Goal: Entertainment & Leisure: Browse casually

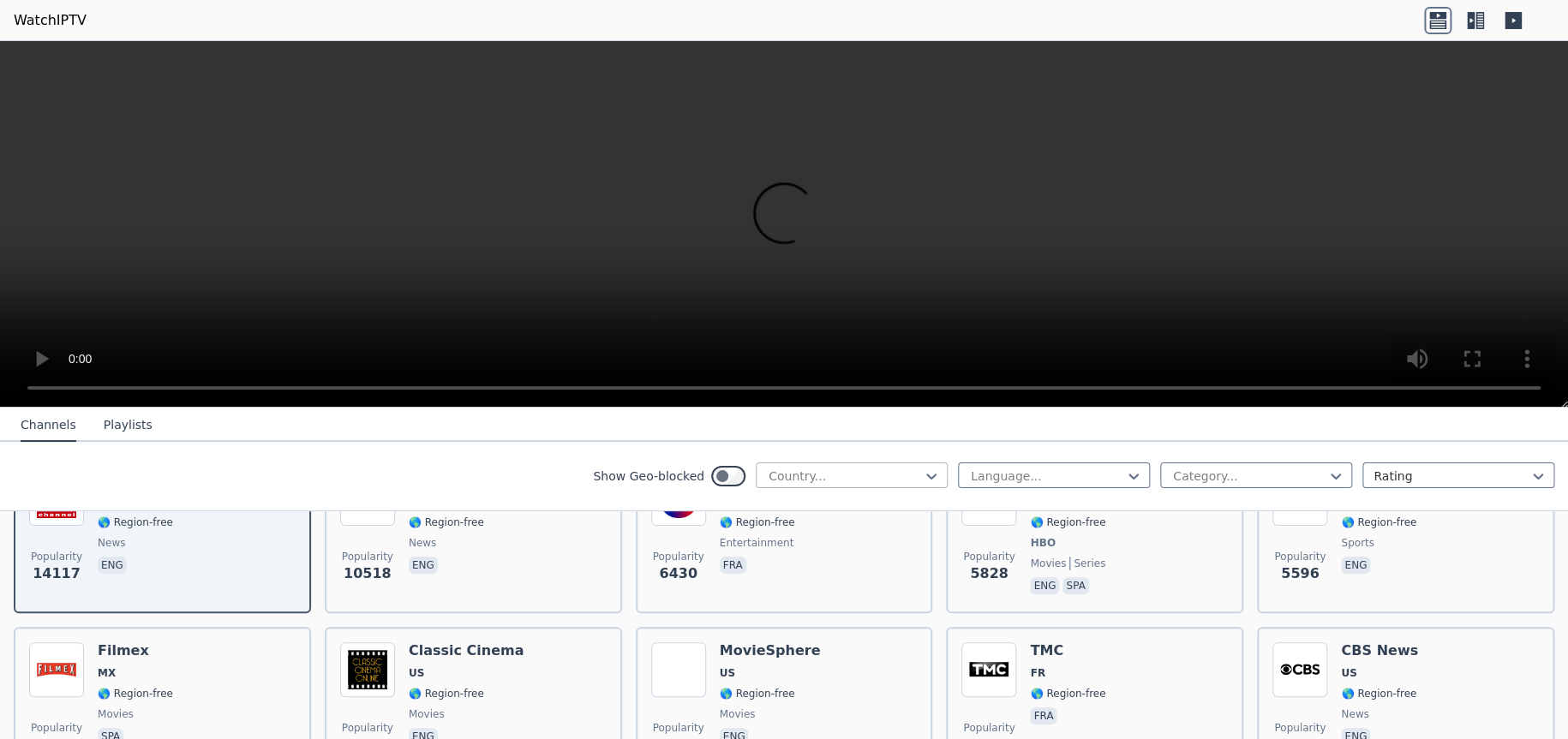
scroll to position [86, 0]
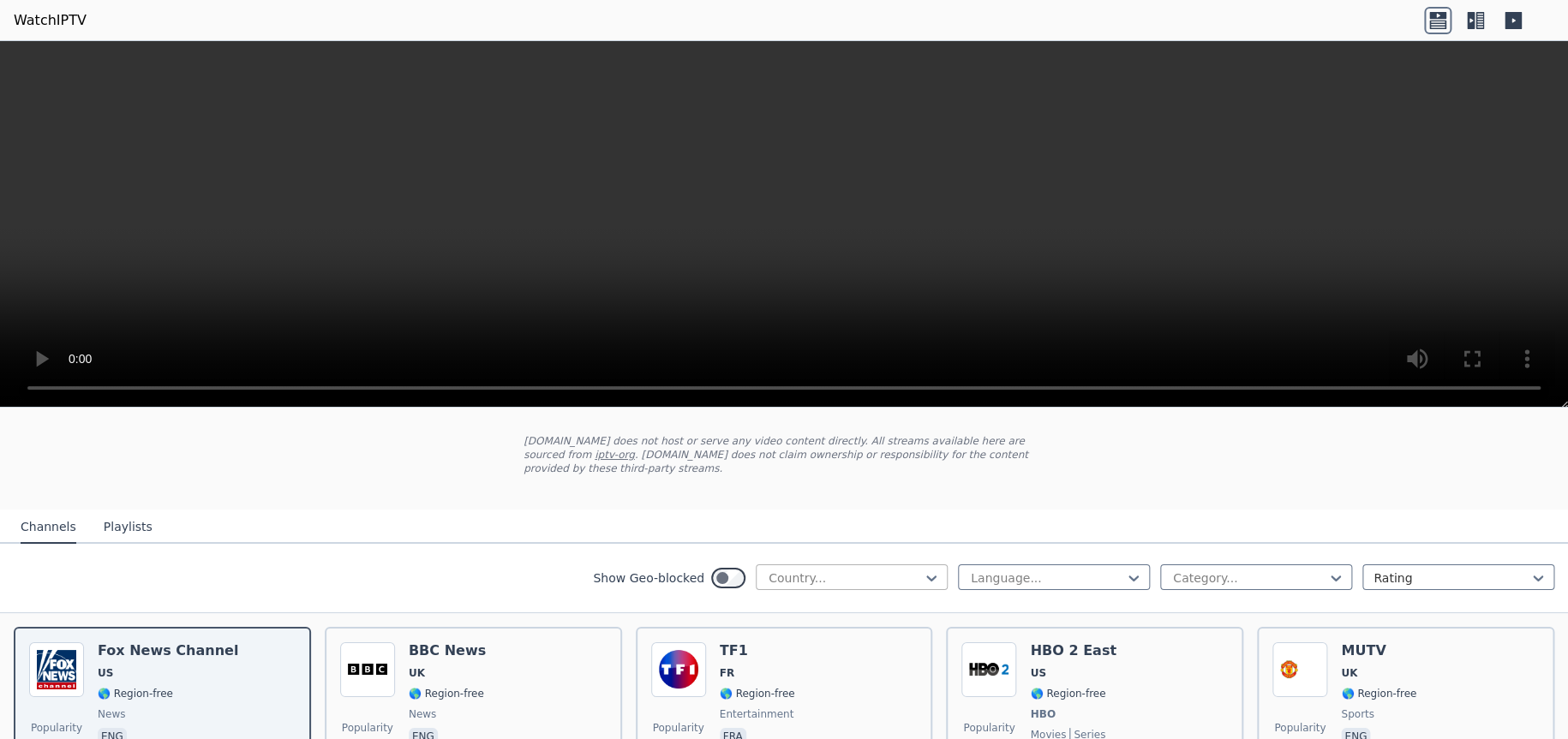
click at [868, 571] on div at bounding box center [845, 578] width 156 height 17
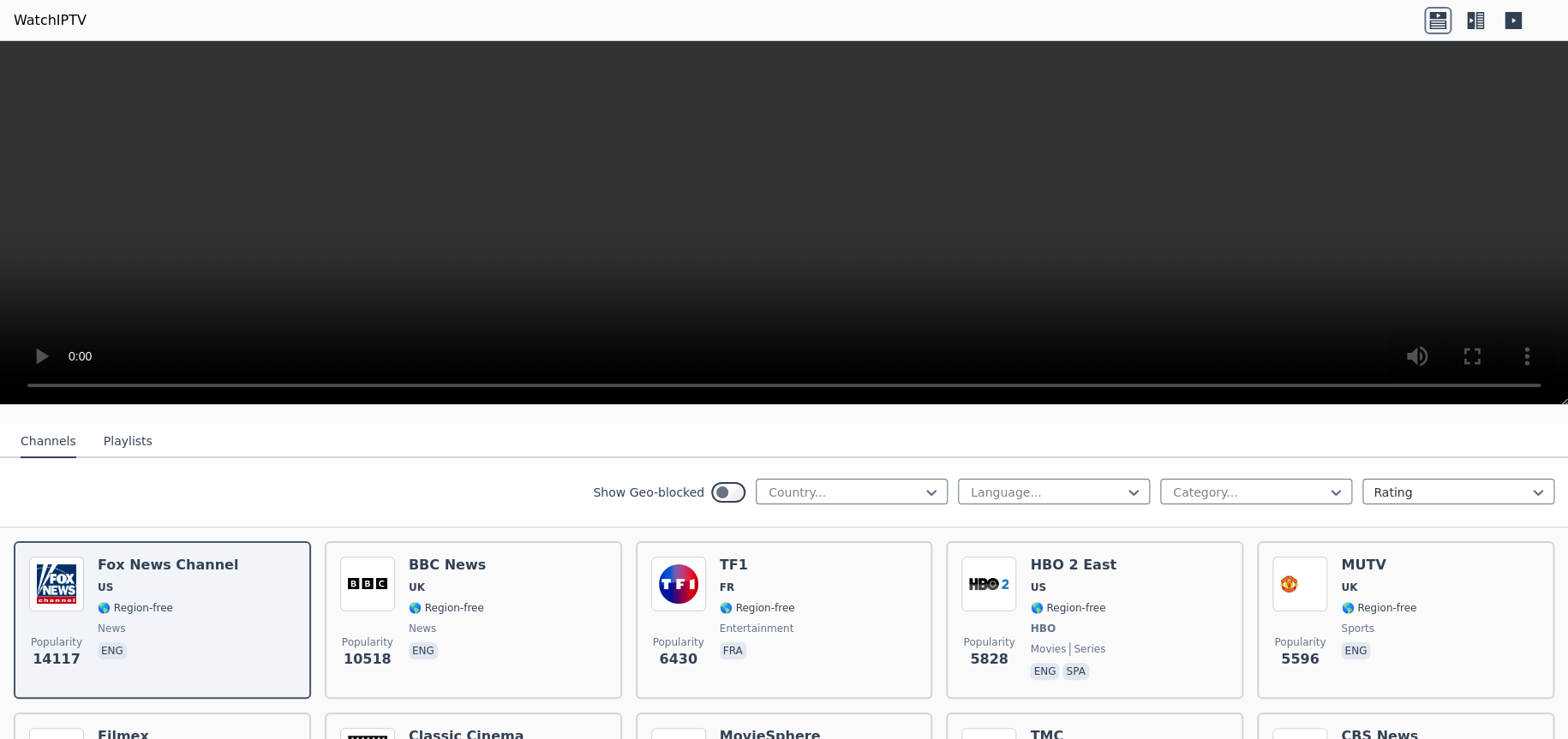
scroll to position [171, 0]
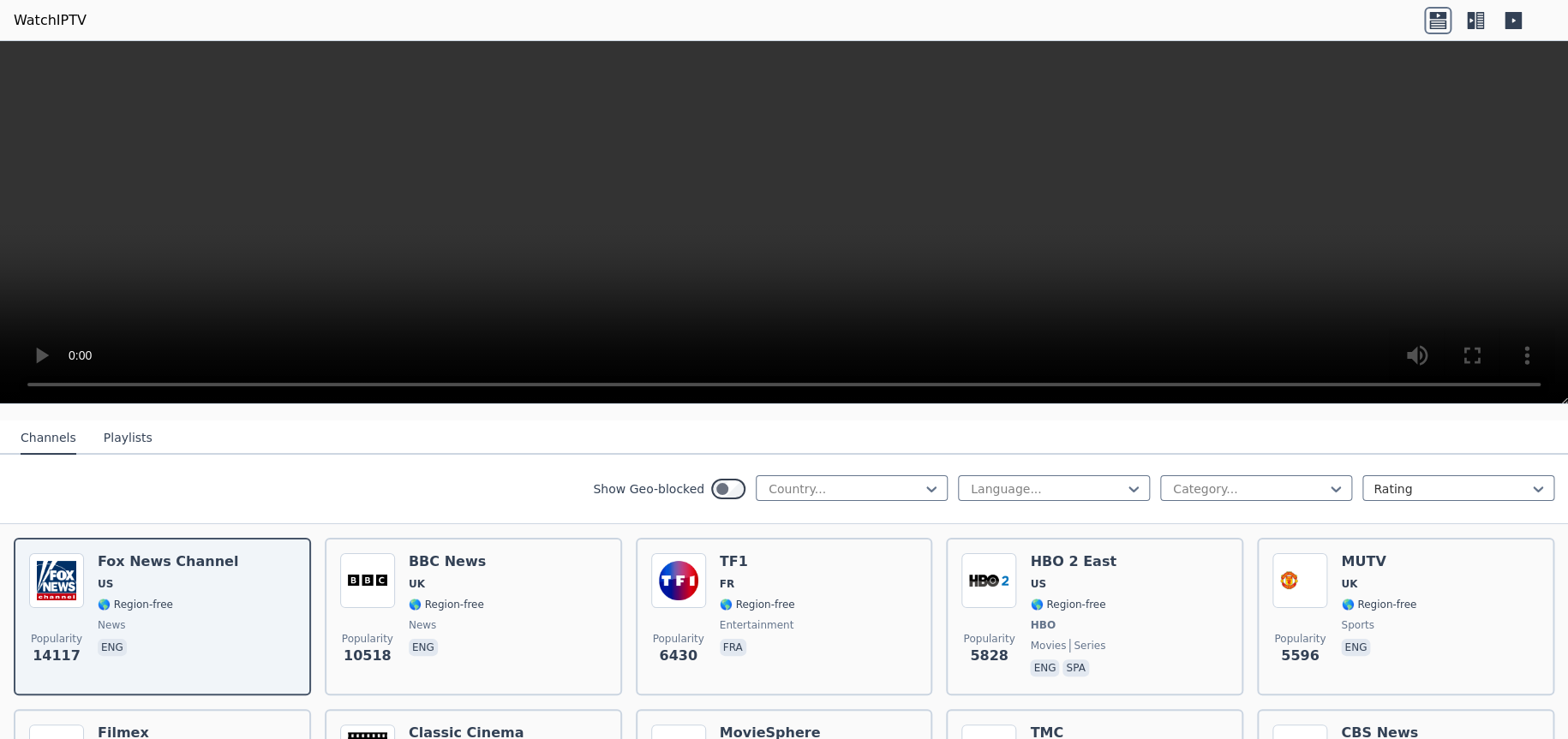
click at [1480, 23] on icon at bounding box center [1481, 20] width 9 height 17
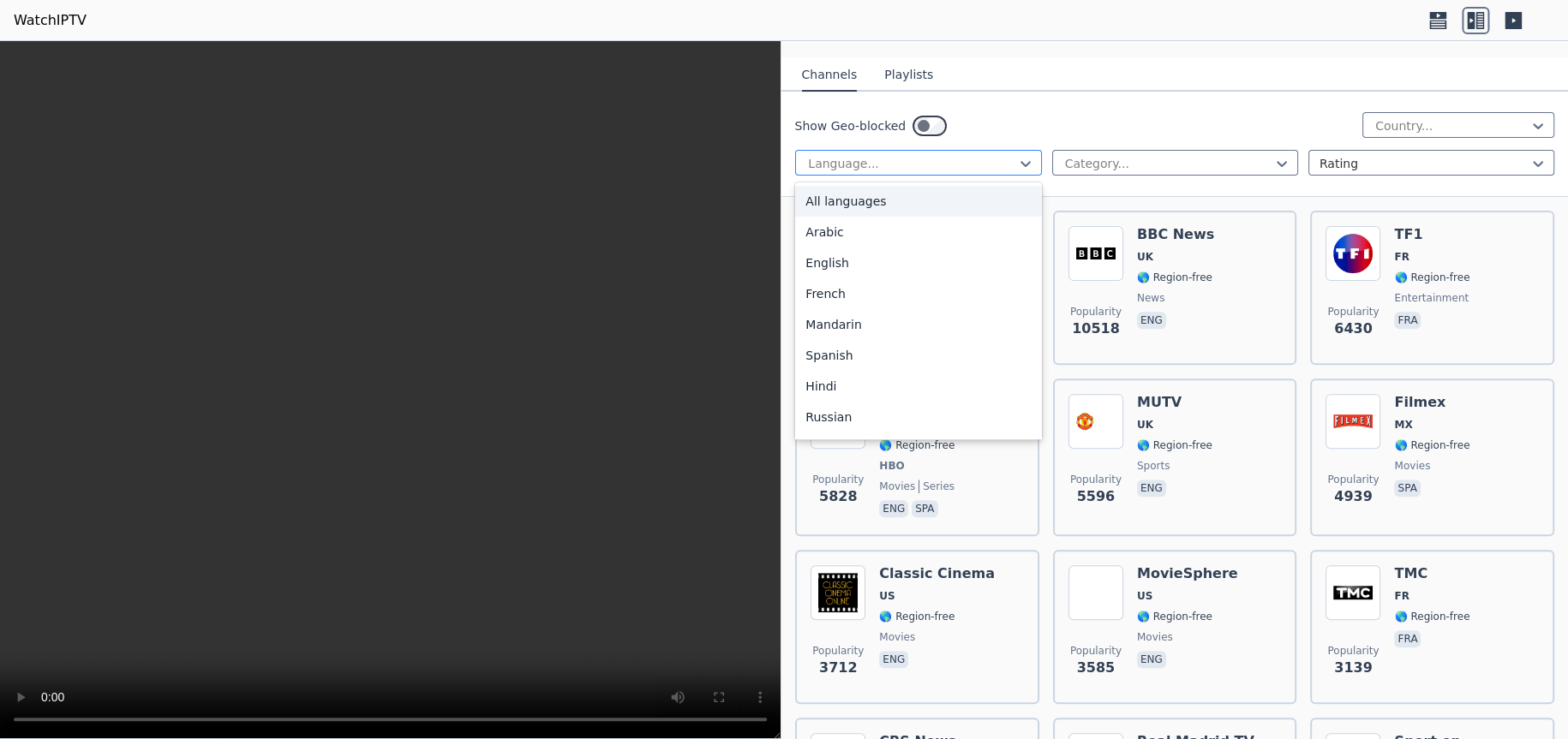
click at [912, 155] on div at bounding box center [911, 163] width 210 height 17
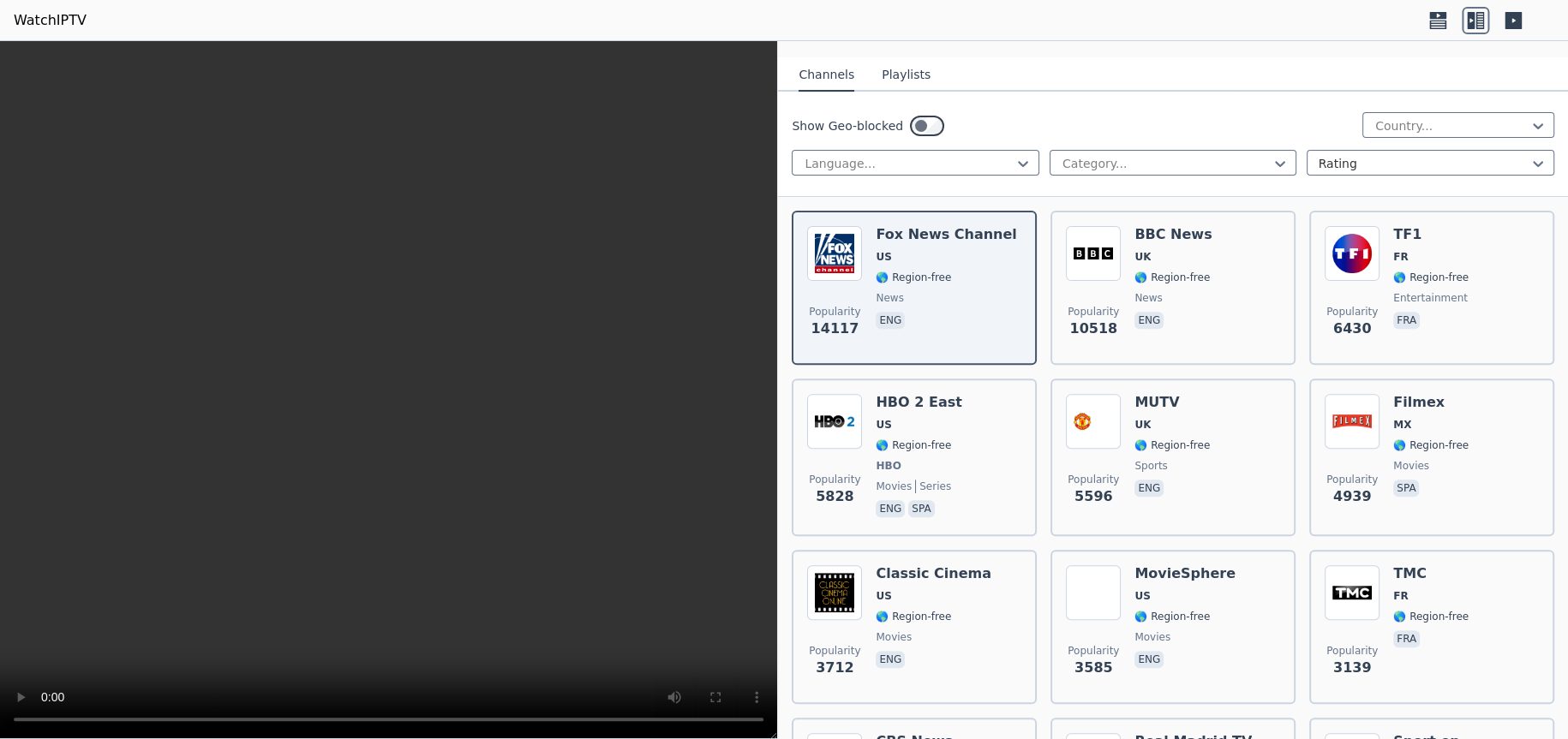
click at [895, 62] on button "Playlists" at bounding box center [906, 76] width 49 height 32
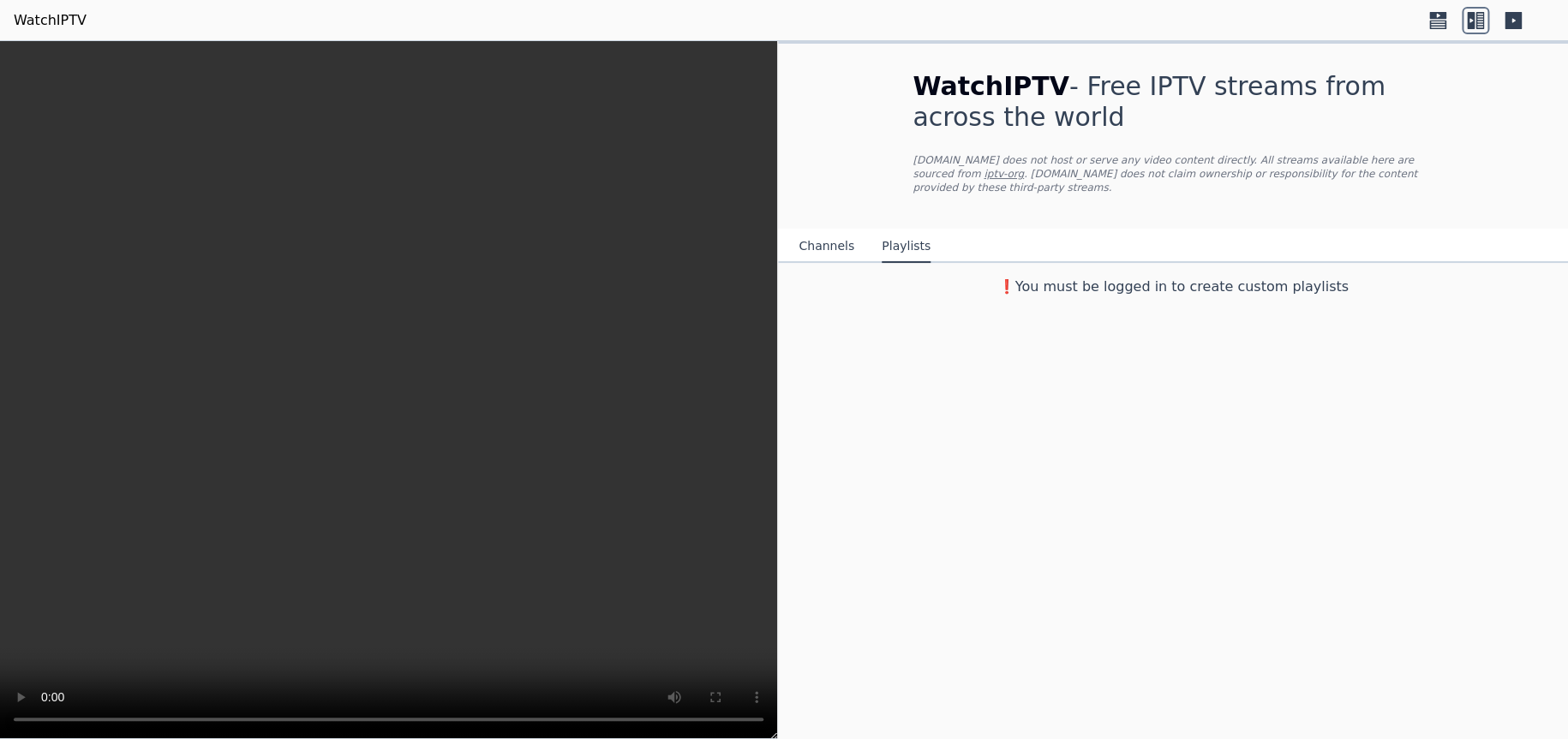
scroll to position [0, 0]
click at [1140, 92] on h1 "WatchIPTV - Free IPTV streams from across the world" at bounding box center [1172, 102] width 521 height 62
click at [807, 233] on button "Channels" at bounding box center [820, 247] width 56 height 32
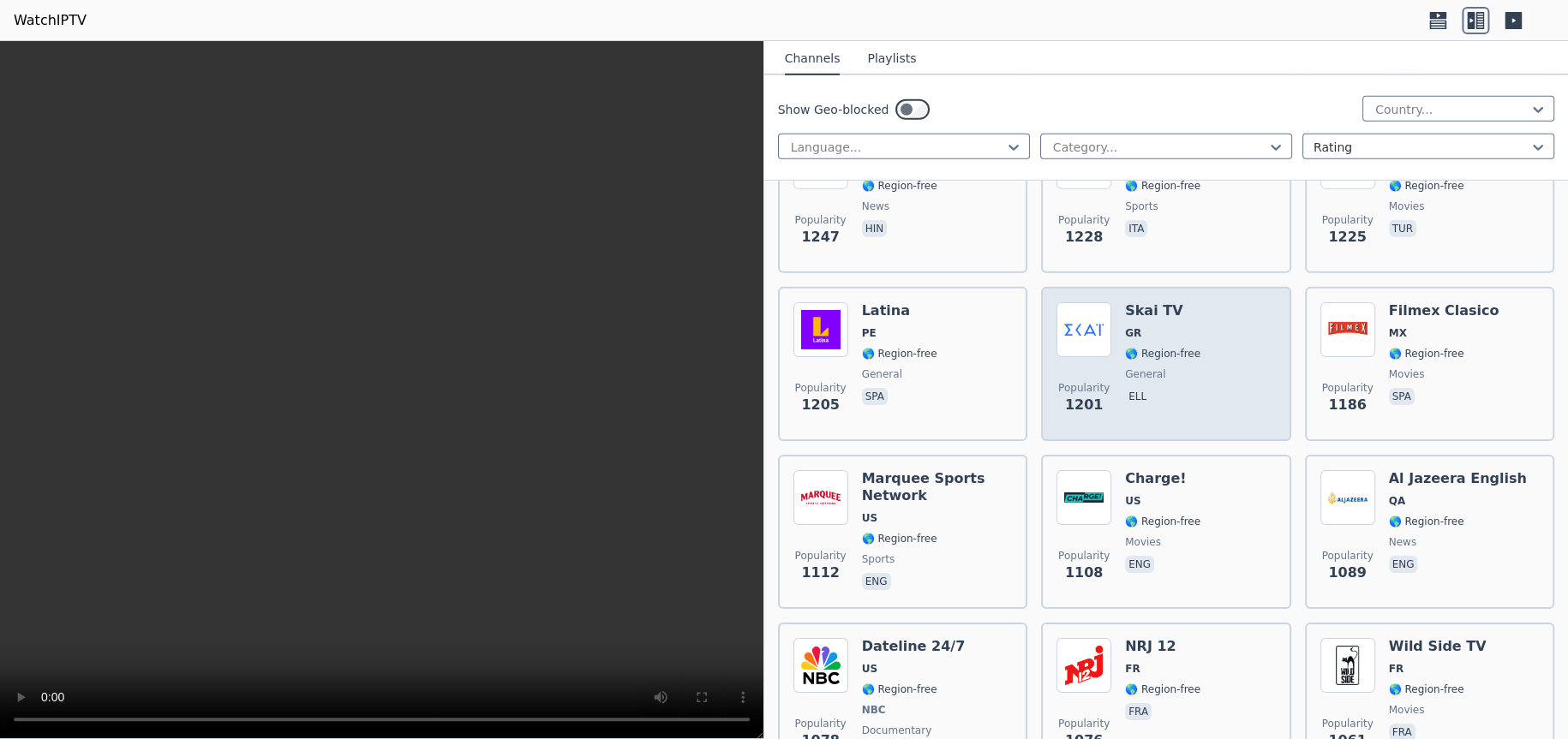
scroll to position [2655, 0]
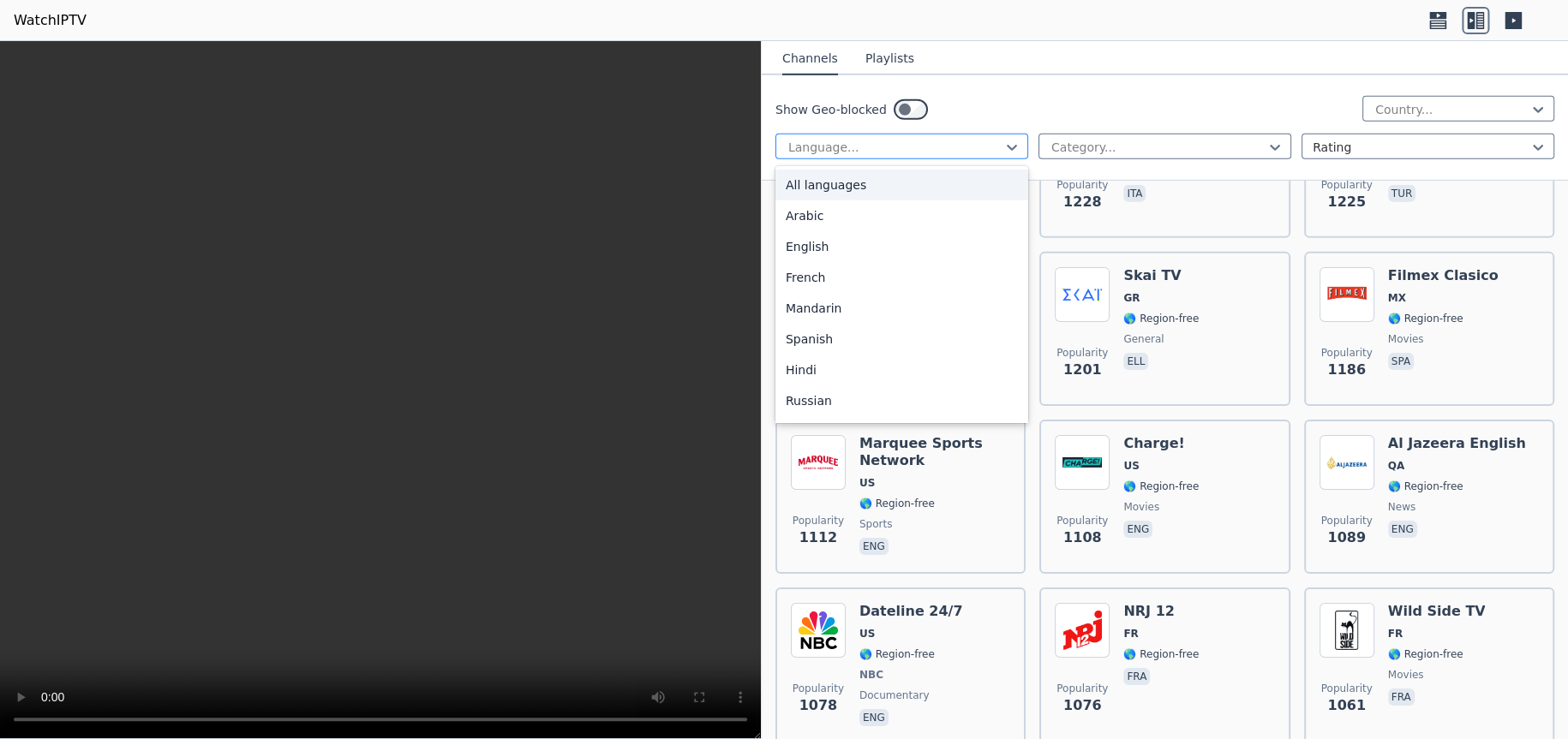
click at [982, 150] on div at bounding box center [895, 147] width 217 height 17
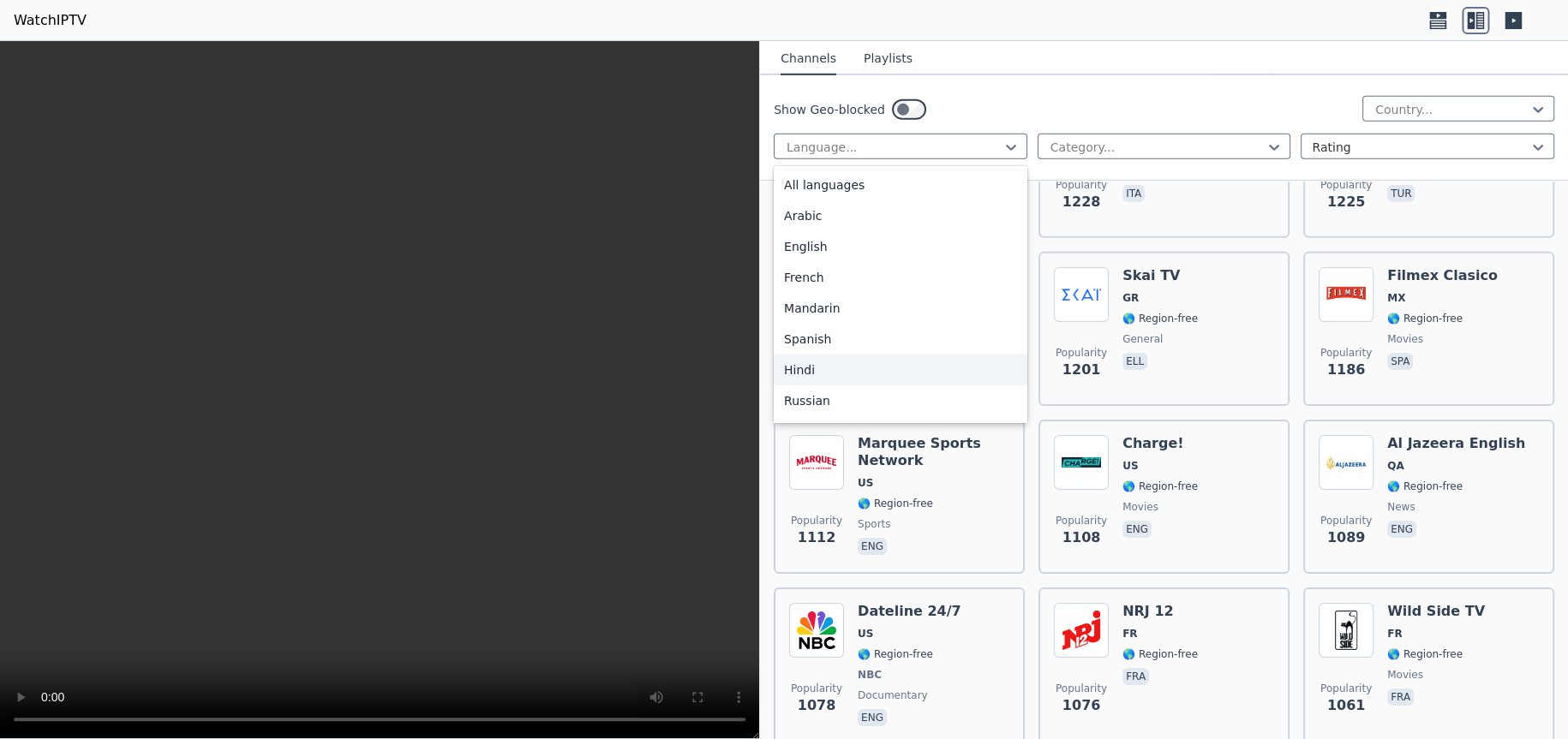
click at [805, 376] on div "Hindi" at bounding box center [901, 370] width 254 height 31
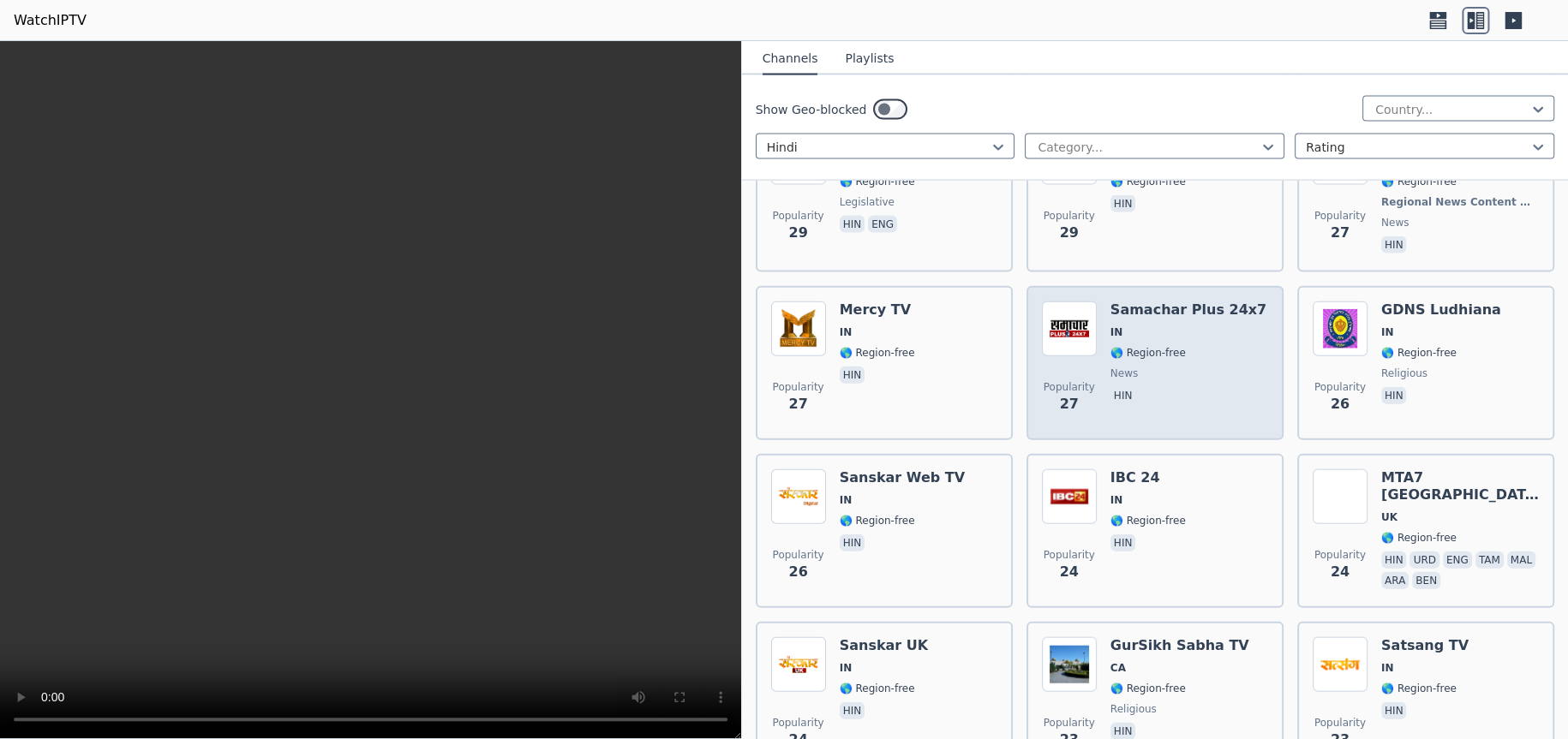
scroll to position [1782, 0]
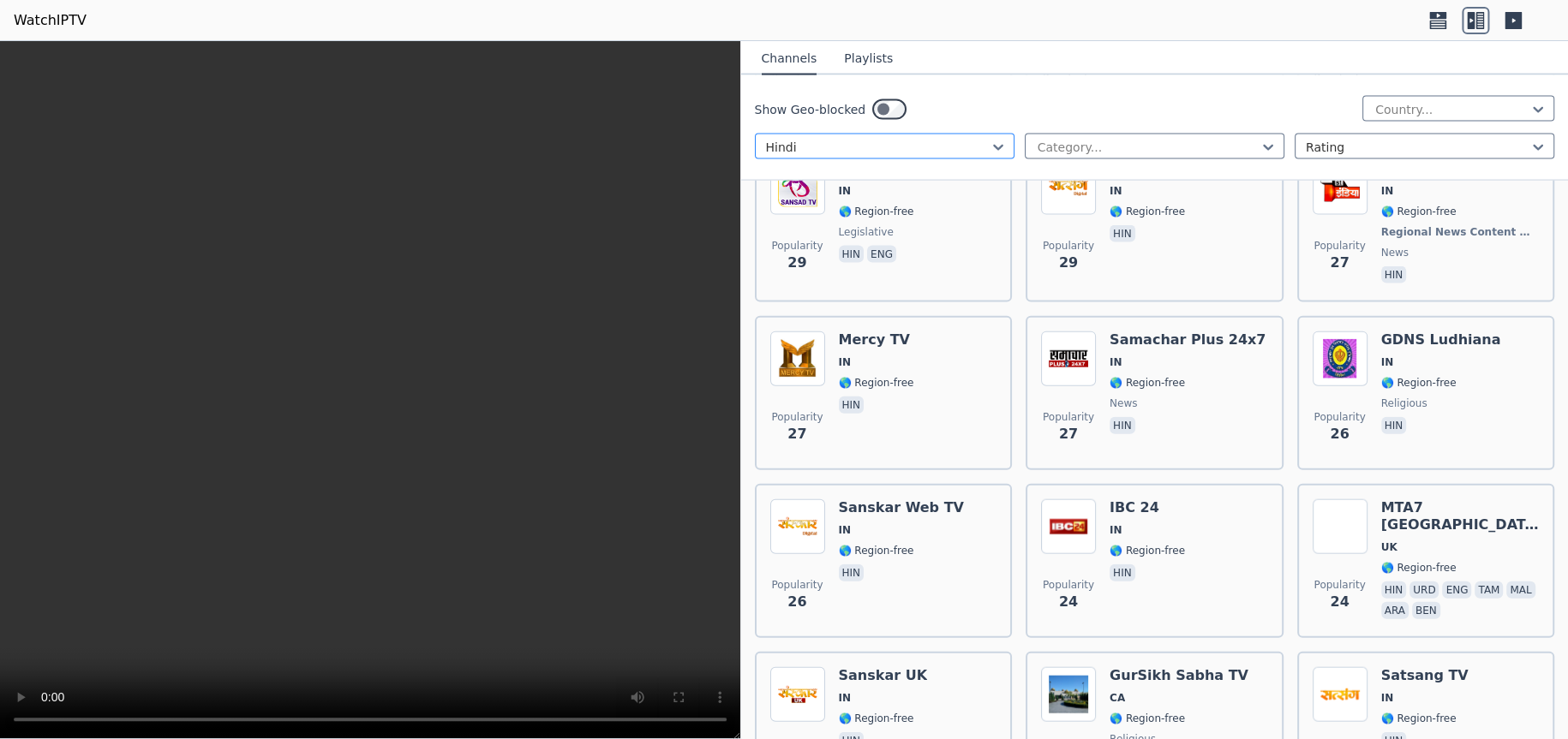
click at [944, 150] on div at bounding box center [878, 147] width 223 height 17
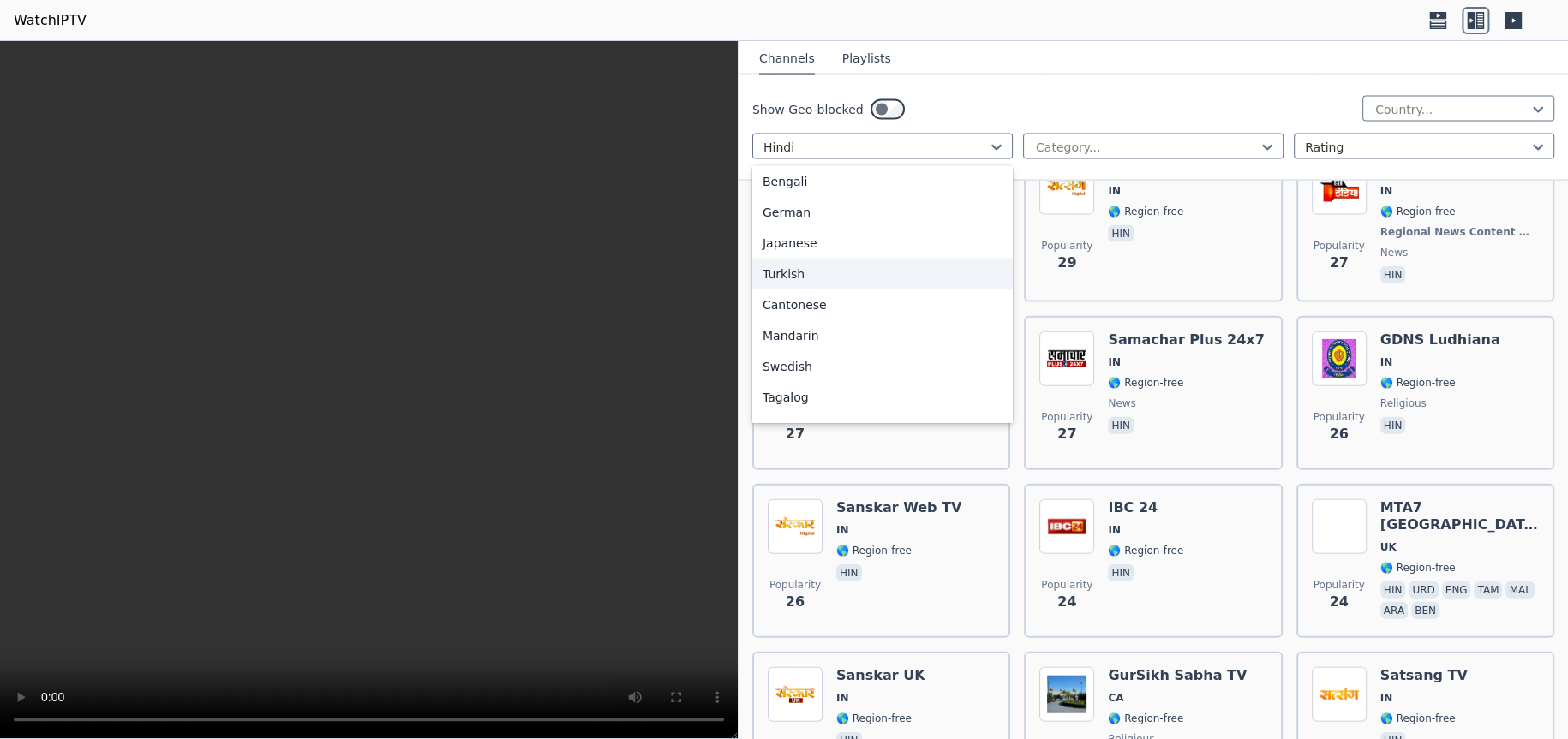
scroll to position [428, 0]
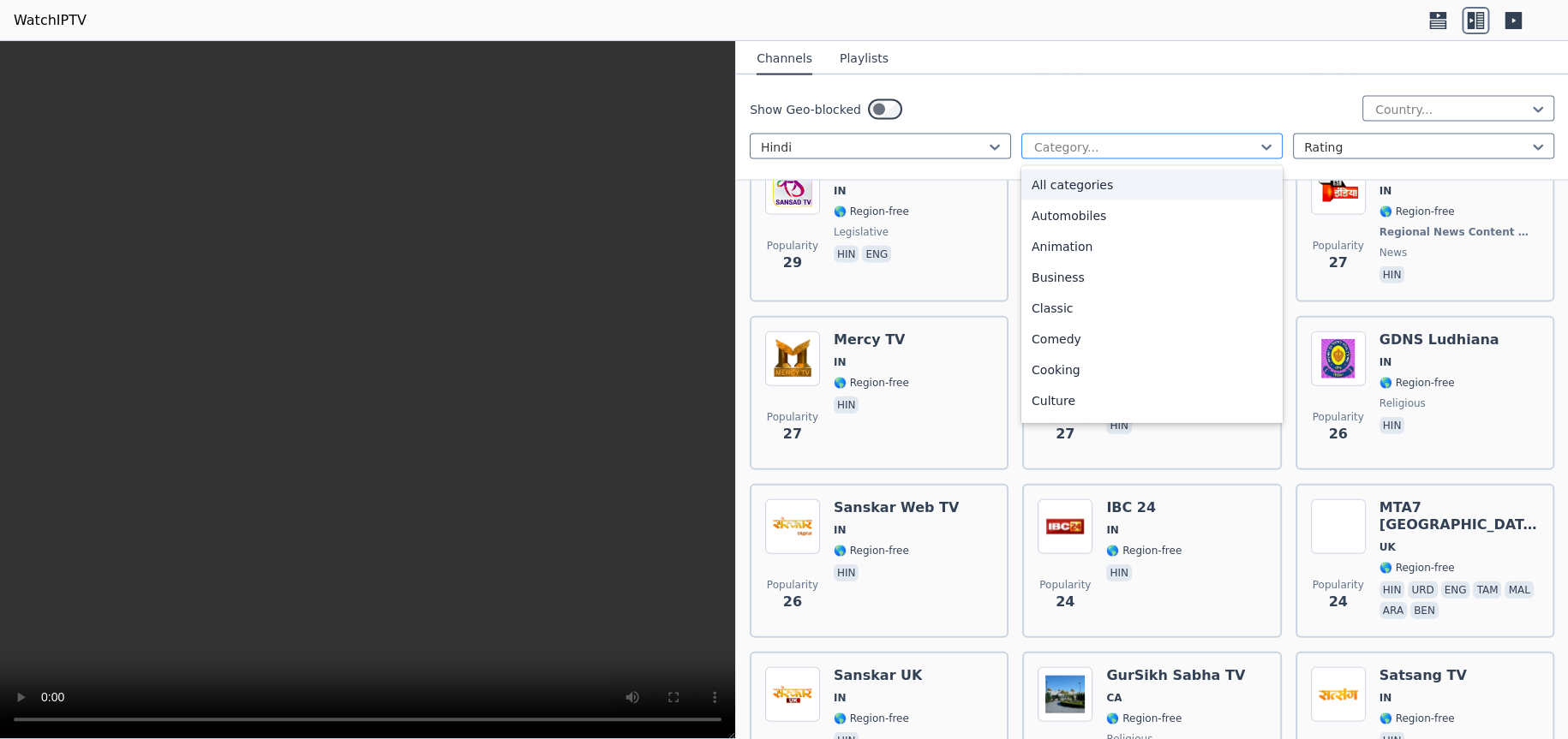
click at [1077, 146] on div at bounding box center [1146, 147] width 225 height 17
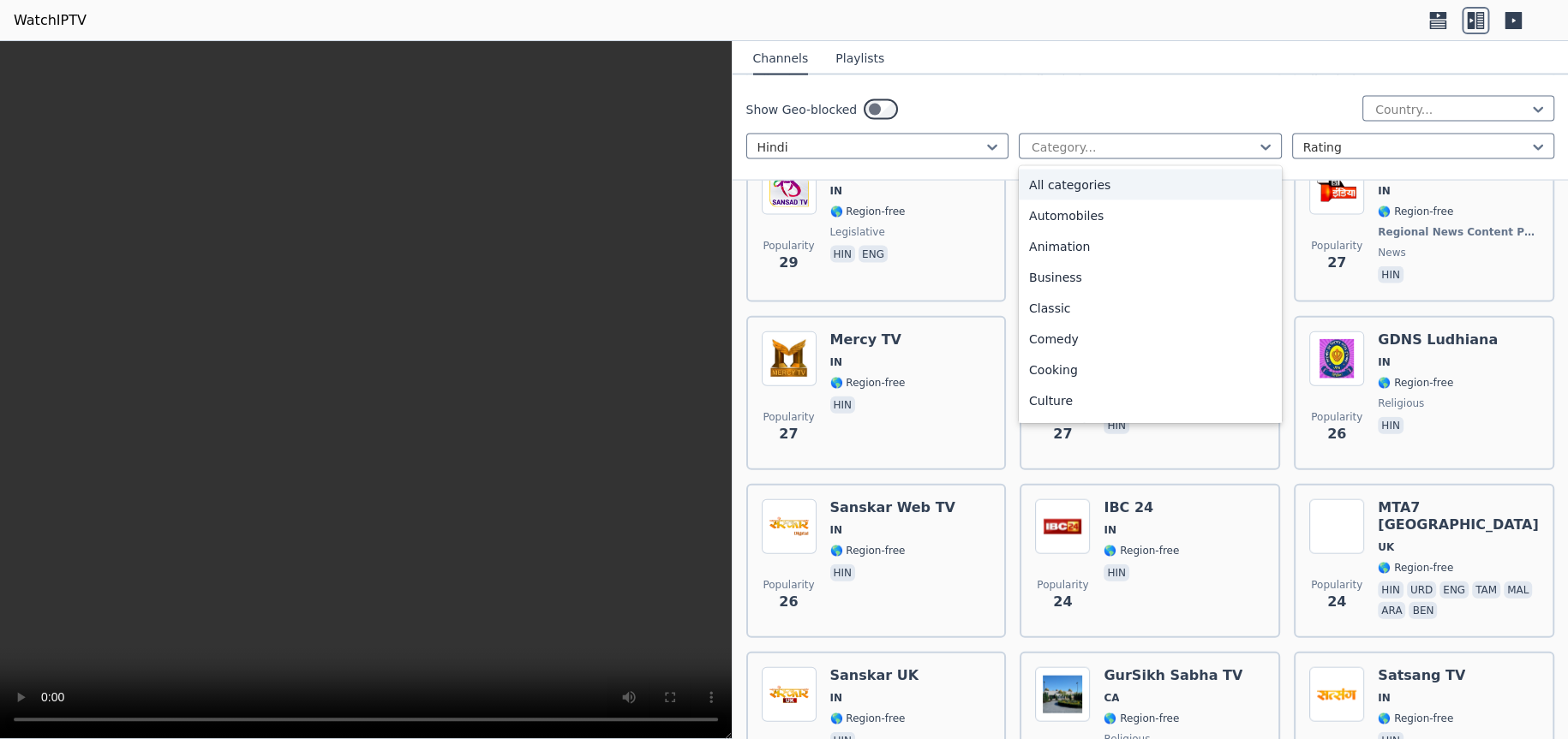
click at [1087, 77] on div "Show Geo-blocked Country... Hindi 27 results available. Use Up and Down to choo…" at bounding box center [1151, 128] width 837 height 105
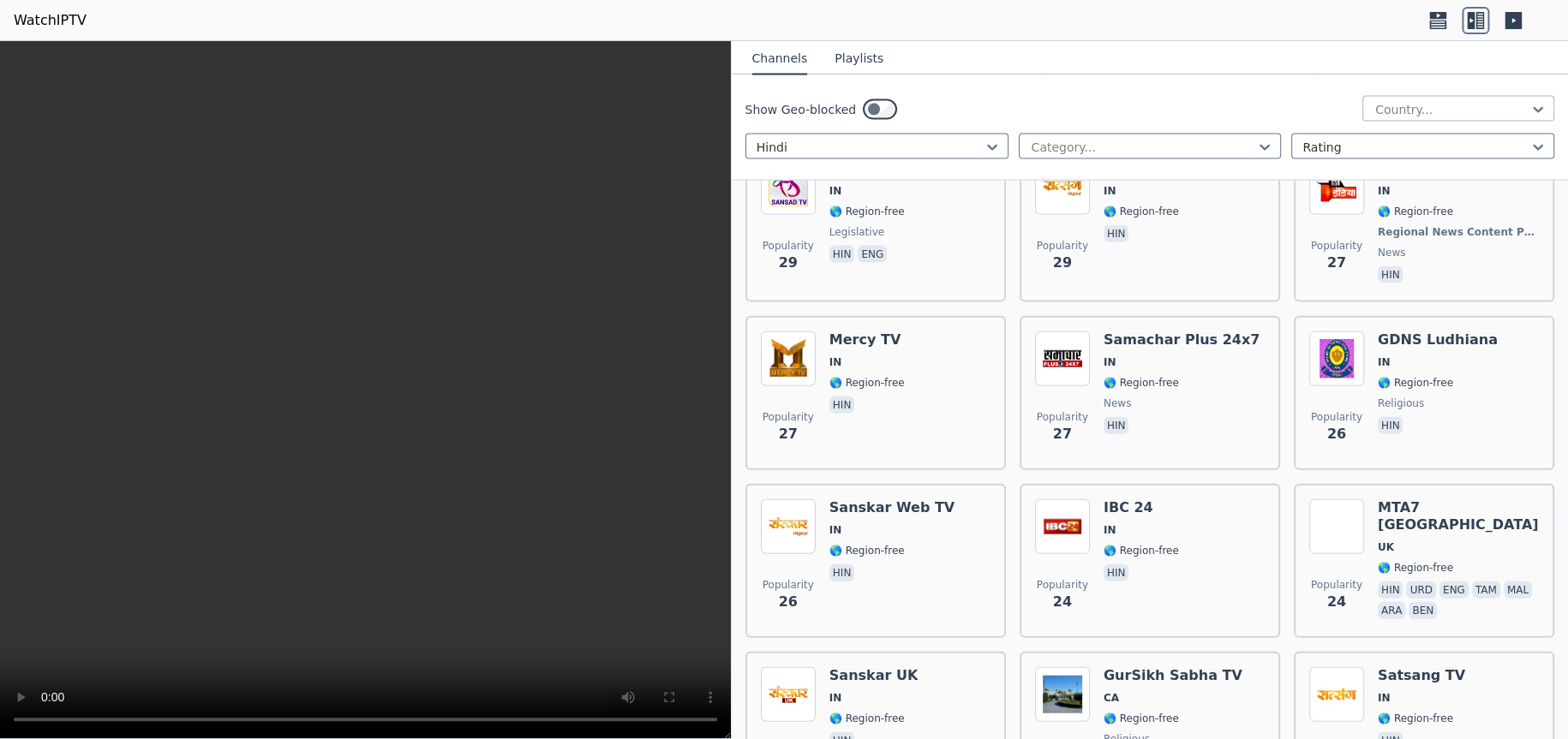
click at [1389, 118] on div "Show Geo-blocked Country..." at bounding box center [1150, 110] width 809 height 27
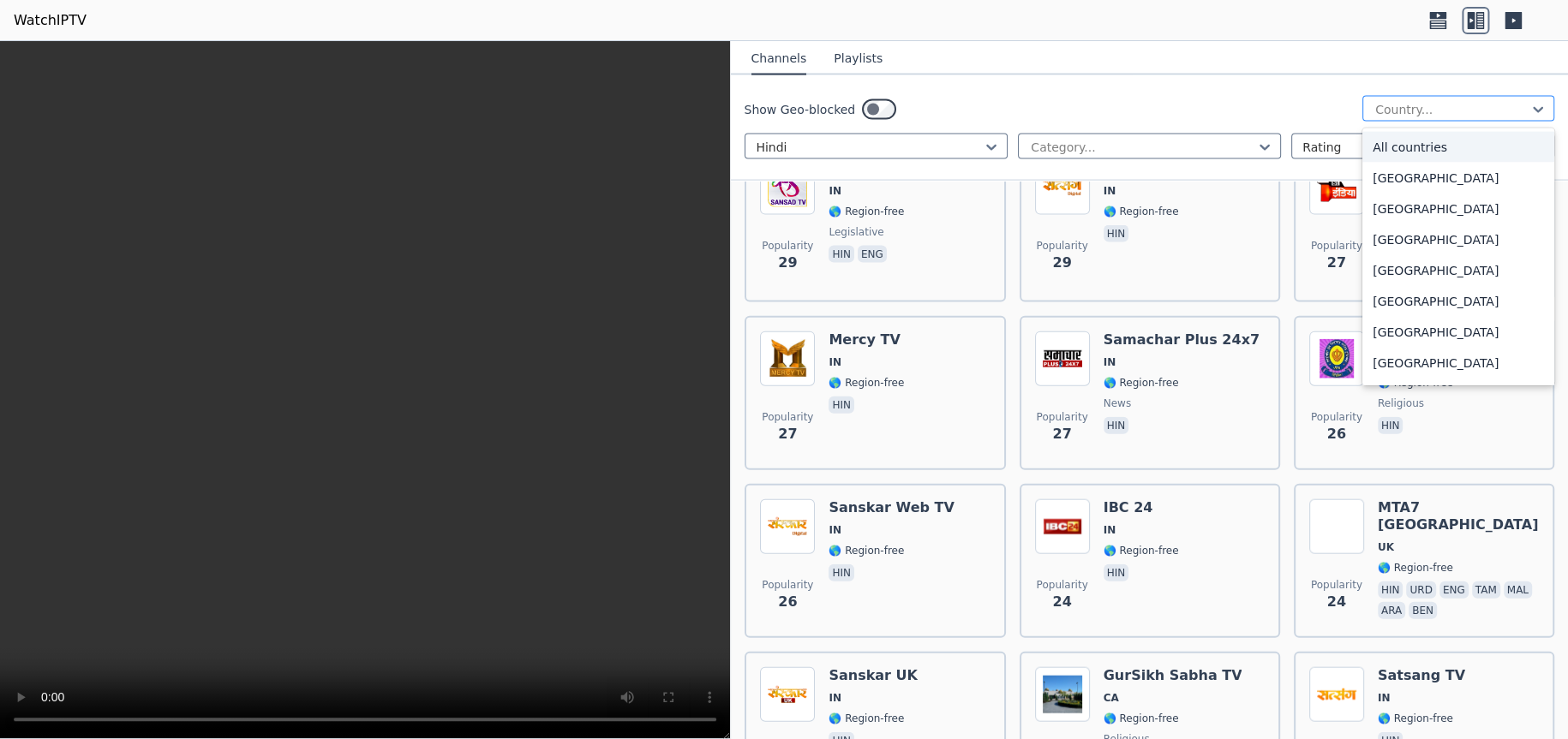
click at [1398, 107] on div at bounding box center [1451, 109] width 156 height 17
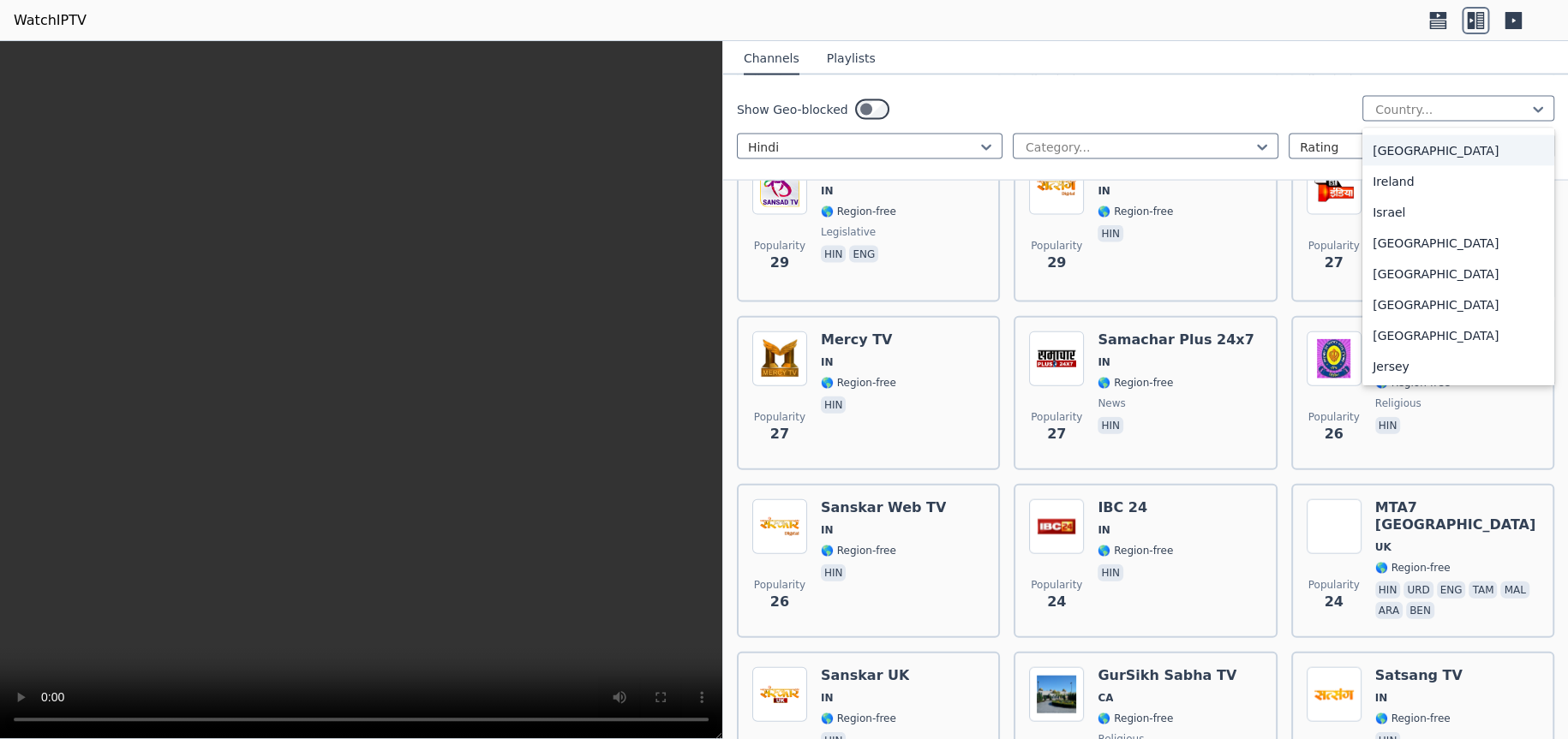
scroll to position [2655, 0]
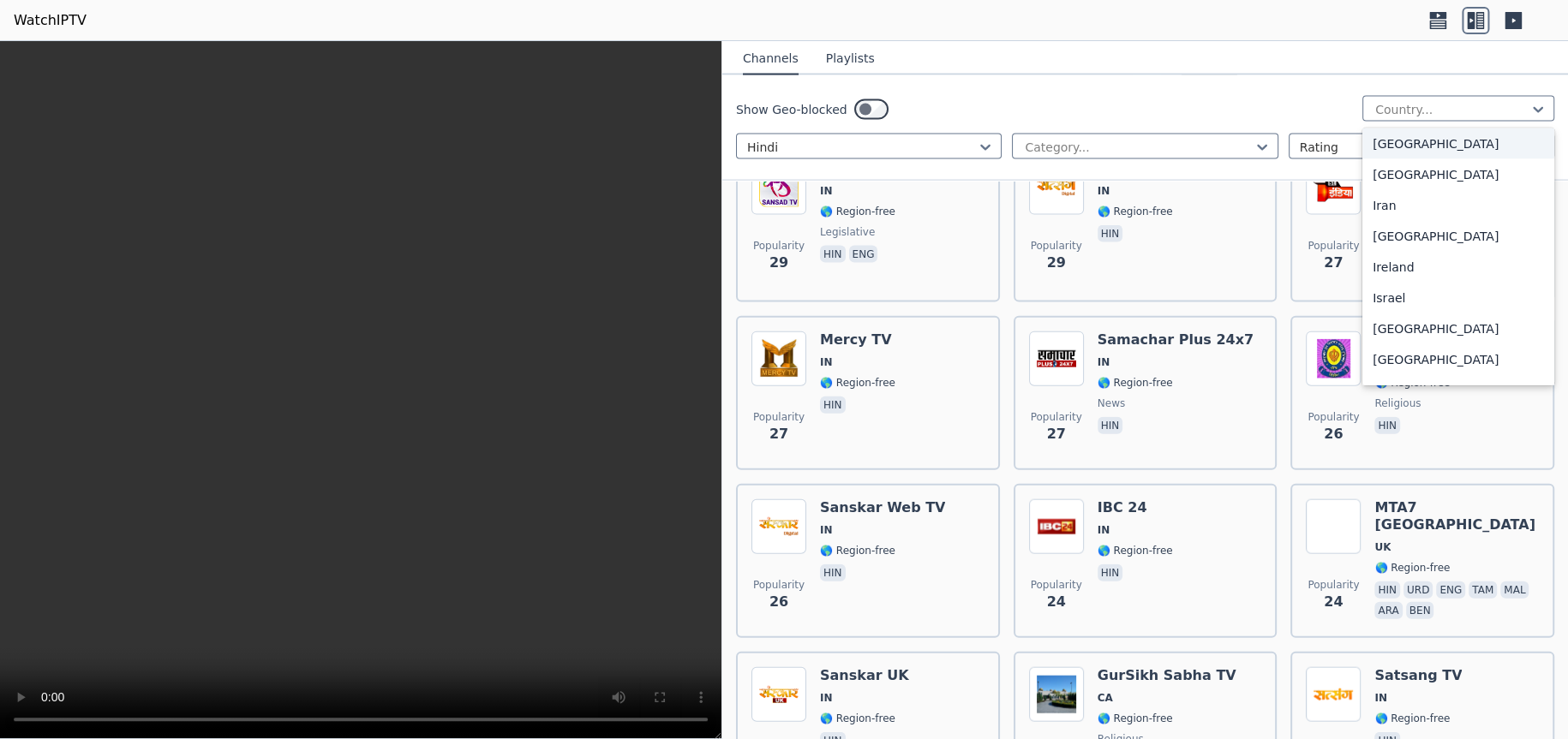
click at [1399, 156] on div "[GEOGRAPHIC_DATA]" at bounding box center [1458, 144] width 192 height 31
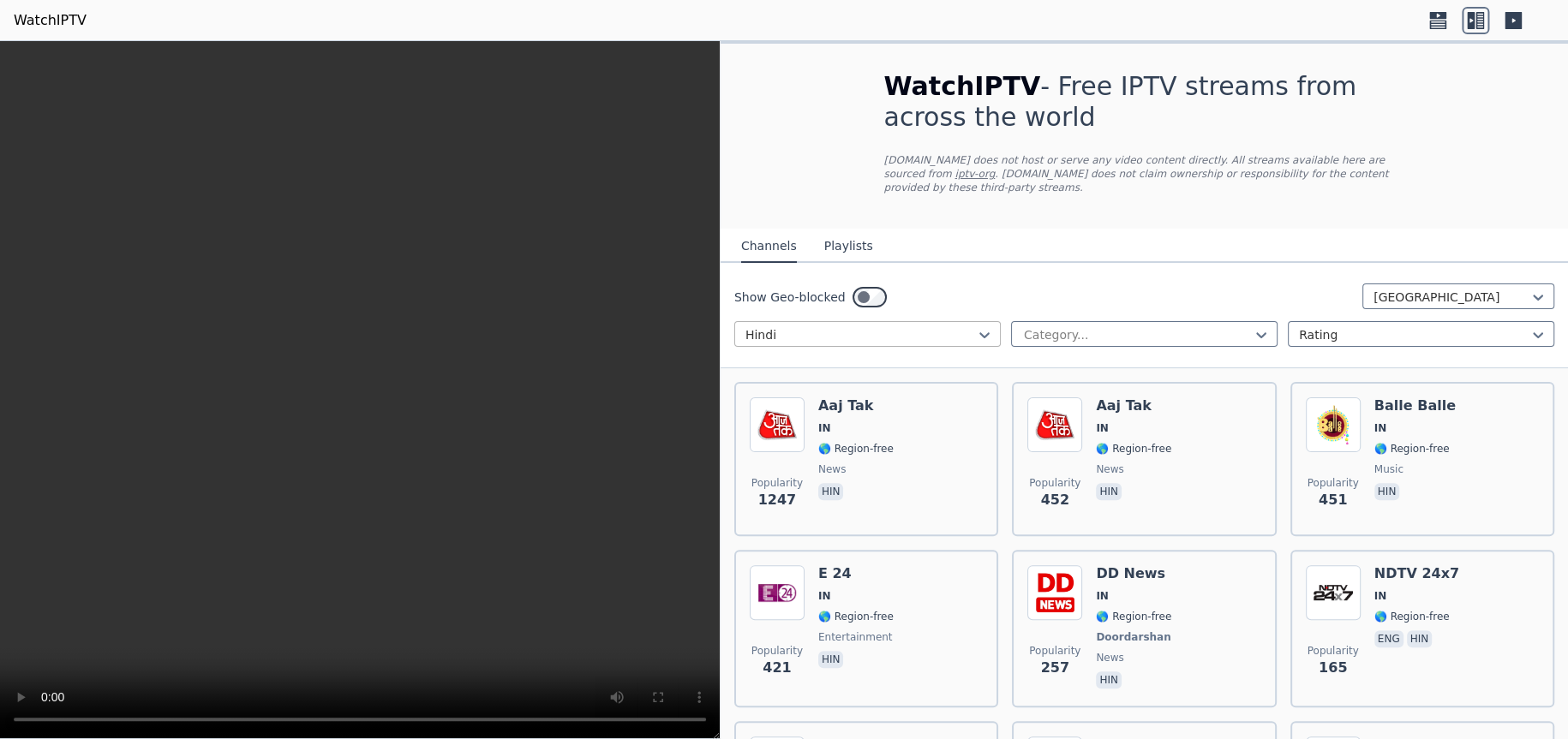
click at [904, 327] on div at bounding box center [861, 335] width 231 height 17
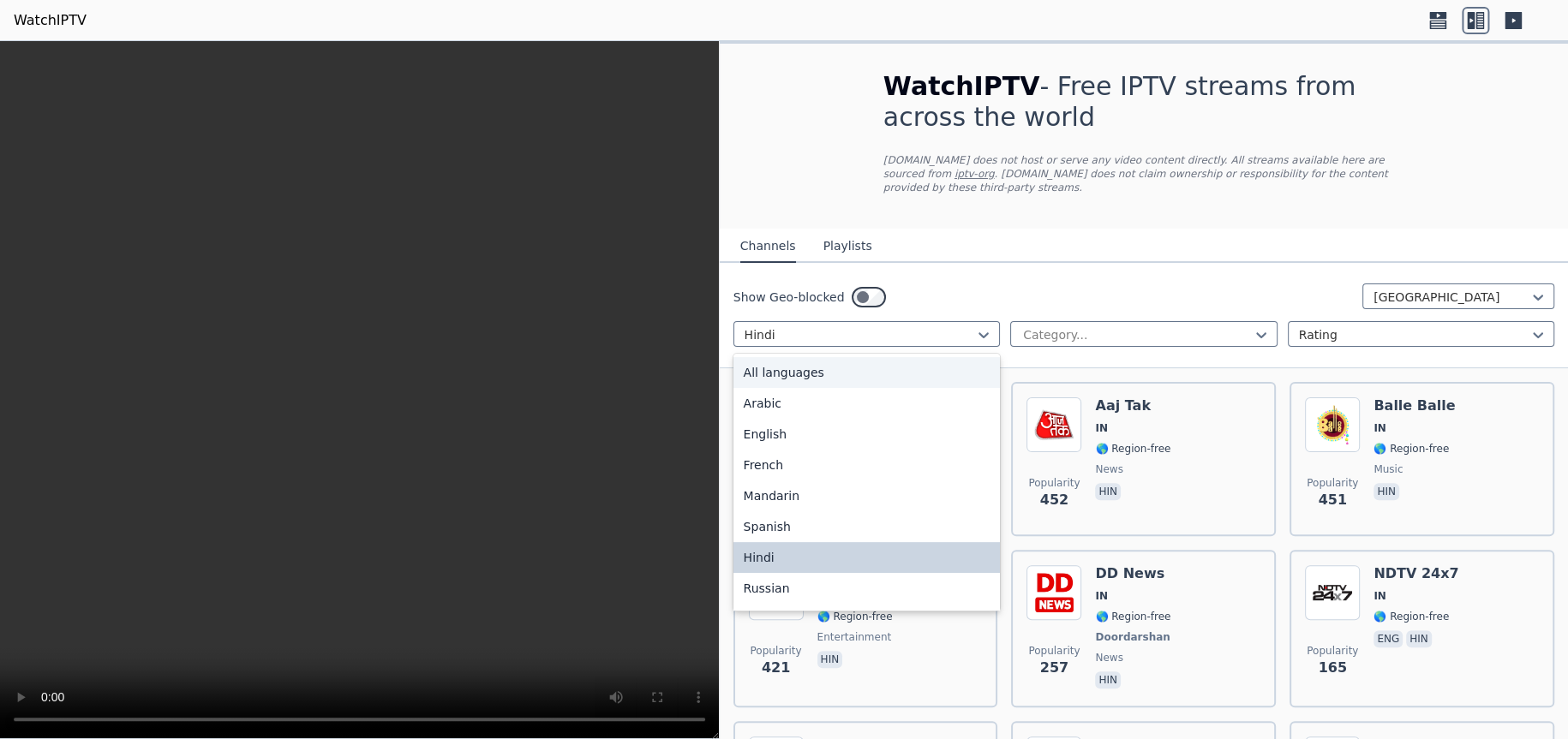
click at [775, 360] on div "All languages" at bounding box center [867, 373] width 267 height 31
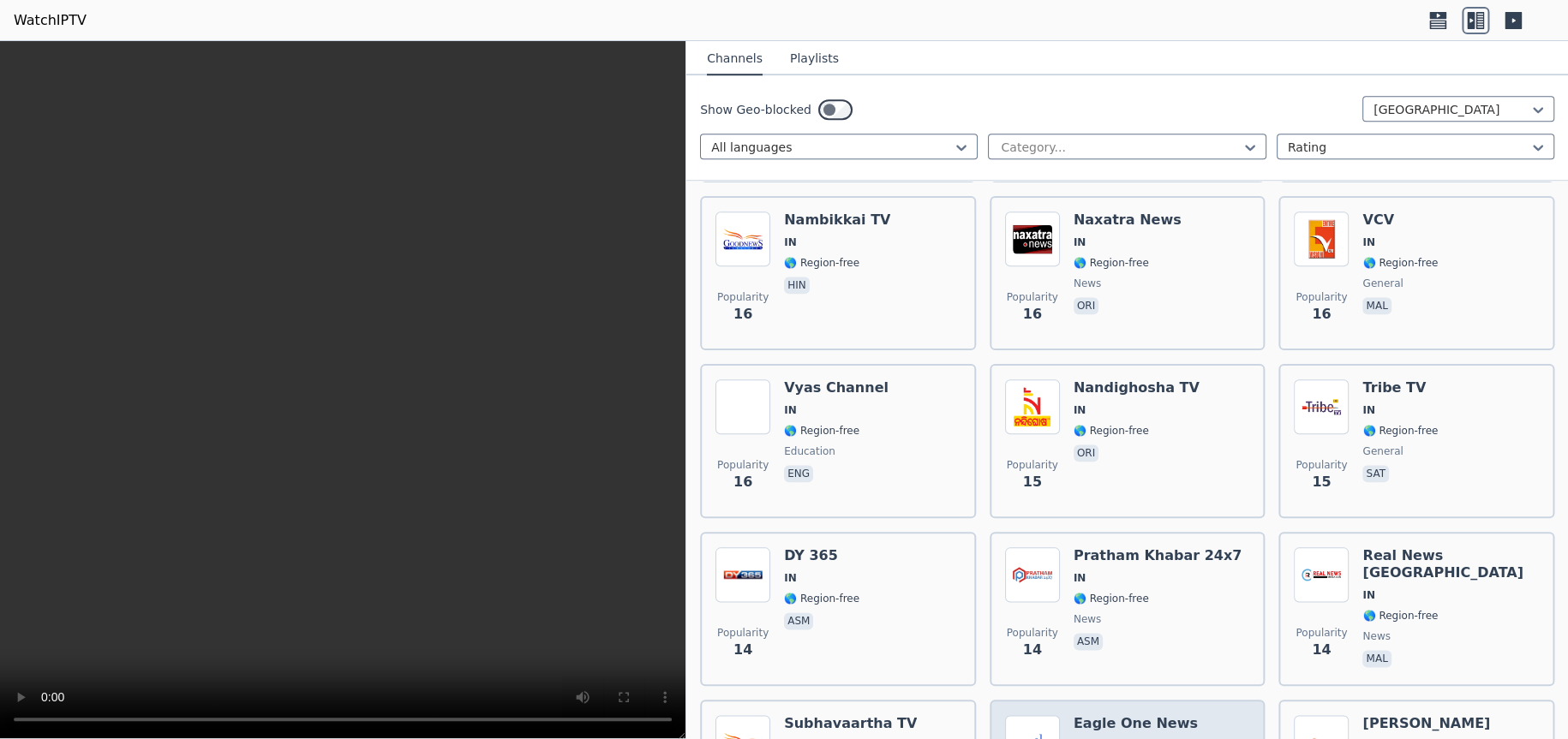
scroll to position [7437, 0]
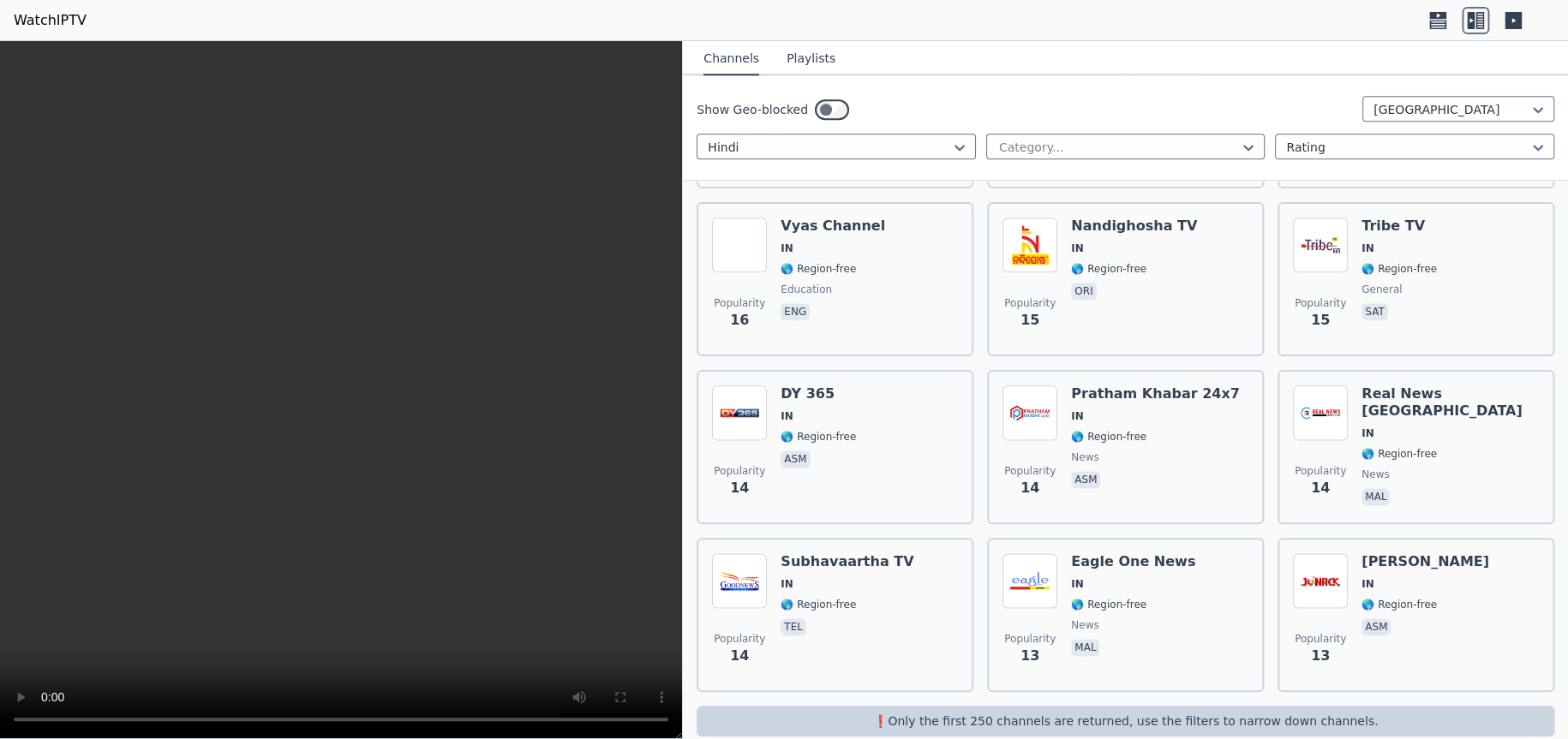
scroll to position [2386, 0]
